Goal: Find specific page/section: Find specific page/section

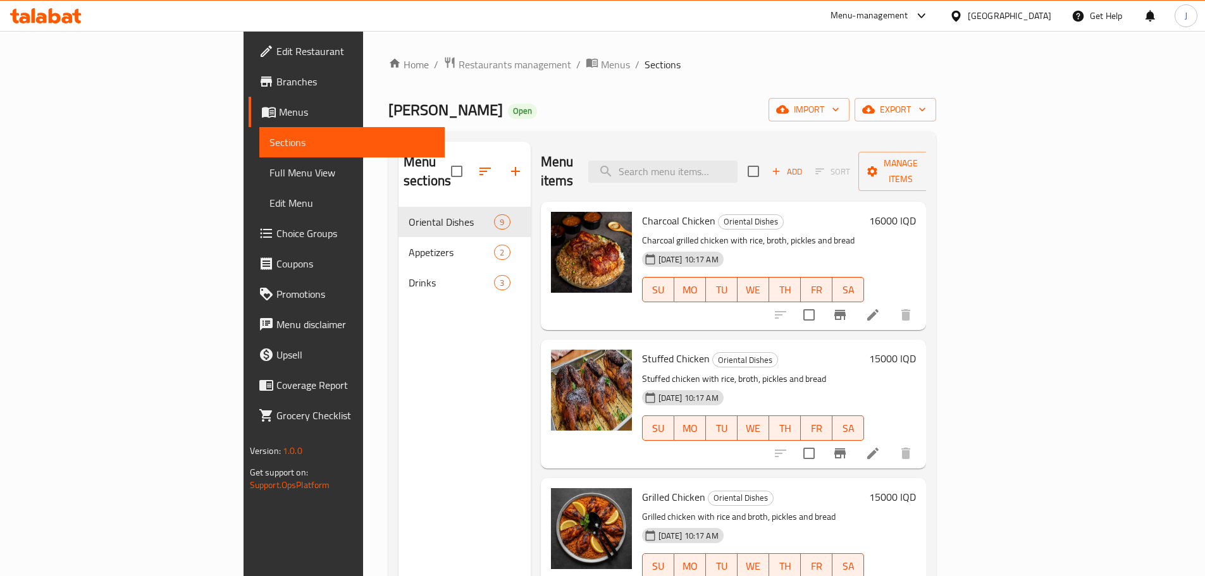
click at [908, 13] on div "Menu-management" at bounding box center [869, 15] width 78 height 15
click at [826, 88] on div "Agent Campaigns Center" at bounding box center [866, 85] width 95 height 14
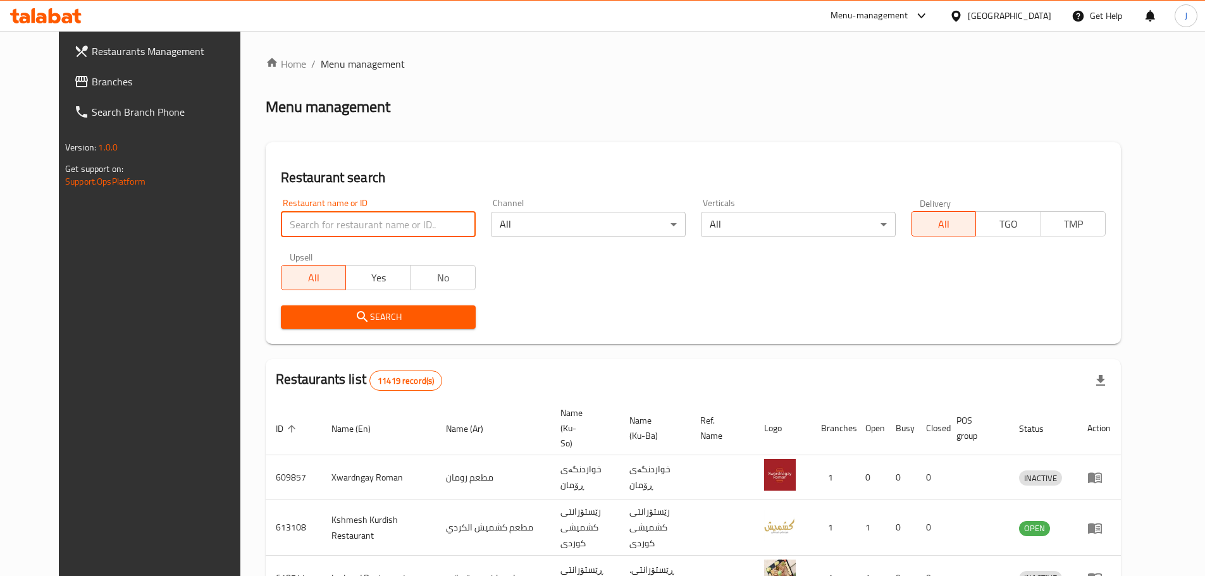
click at [421, 228] on input "search" at bounding box center [378, 224] width 195 height 25
type input "ا"
type input "aweeha"
click button "Search" at bounding box center [378, 316] width 195 height 23
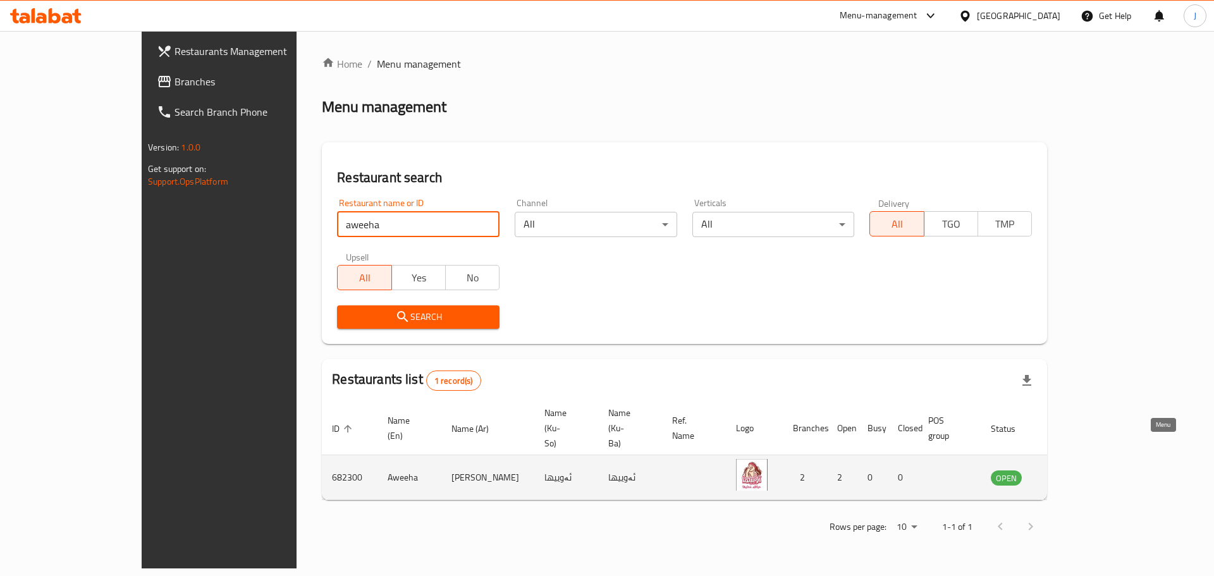
click at [1072, 473] on icon "enhanced table" at bounding box center [1065, 478] width 14 height 11
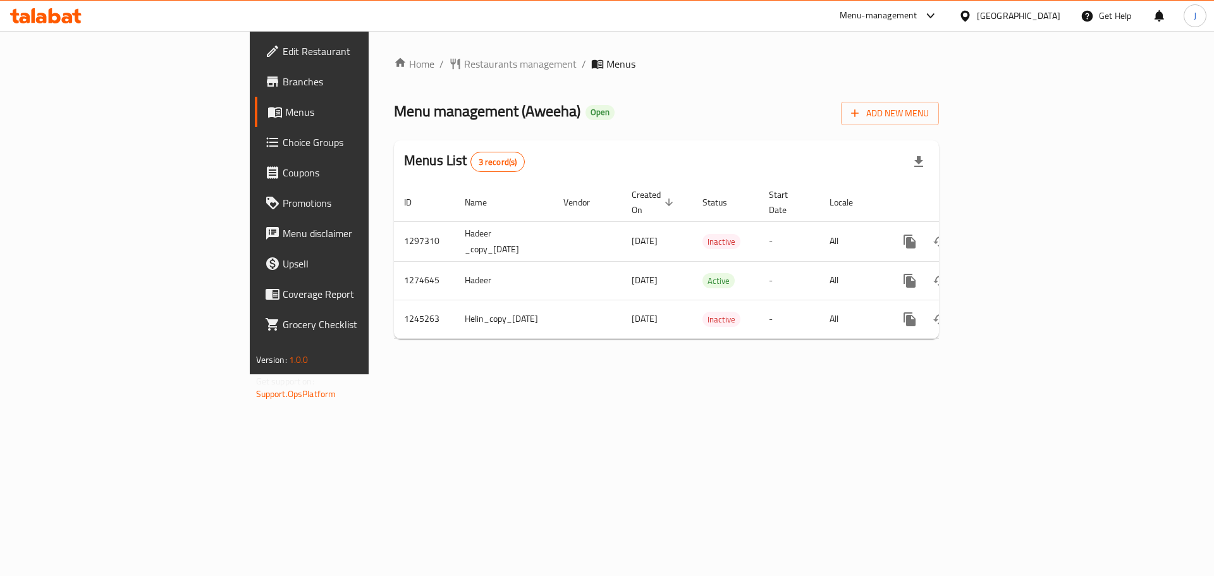
click at [283, 89] on span "Branches" at bounding box center [363, 81] width 160 height 15
